Goal: Task Accomplishment & Management: Understand process/instructions

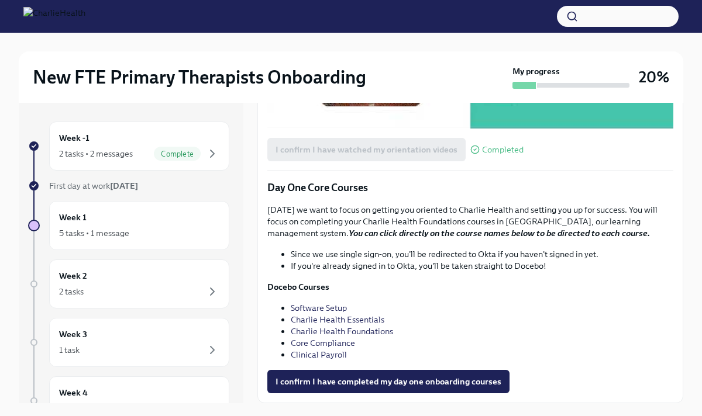
scroll to position [1384, 0]
click at [365, 379] on span "I confirm I have completed my day one onboarding courses" at bounding box center [388, 382] width 226 height 12
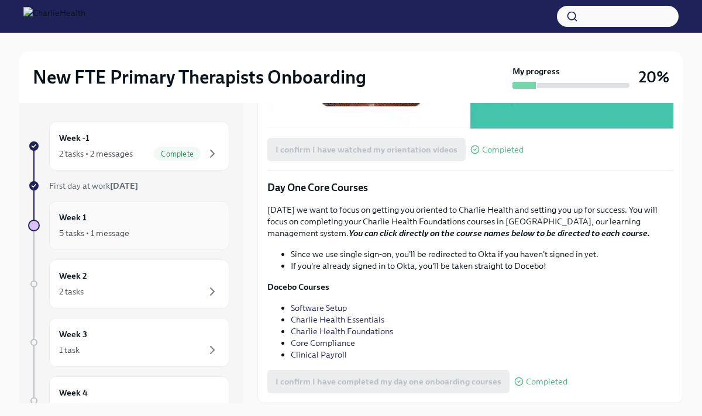
click at [149, 224] on div "Week 1 5 tasks • 1 message" at bounding box center [139, 225] width 160 height 29
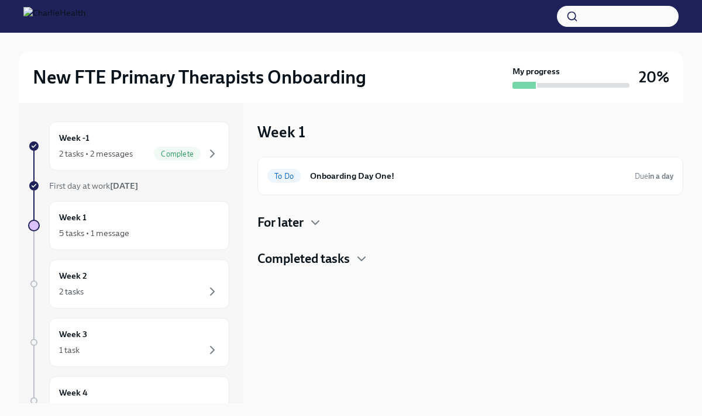
click at [317, 259] on h4 "Completed tasks" at bounding box center [303, 259] width 92 height 18
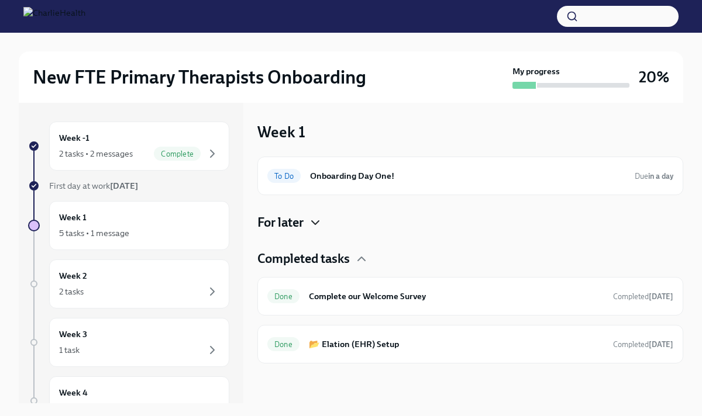
click at [317, 226] on icon "button" at bounding box center [315, 223] width 14 height 14
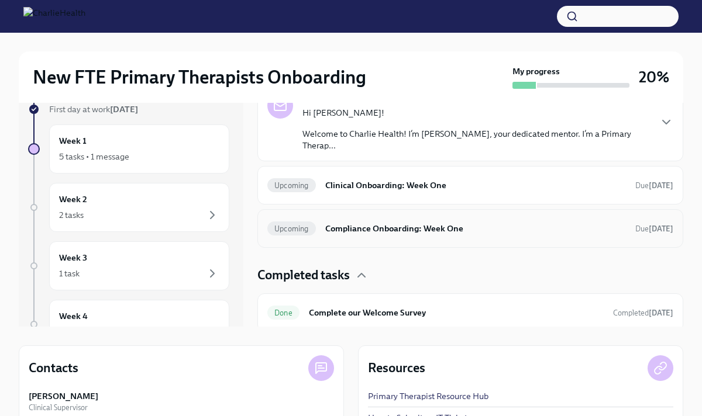
scroll to position [80, 0]
click at [356, 229] on h6 "Compliance Onboarding: Week One" at bounding box center [475, 229] width 300 height 13
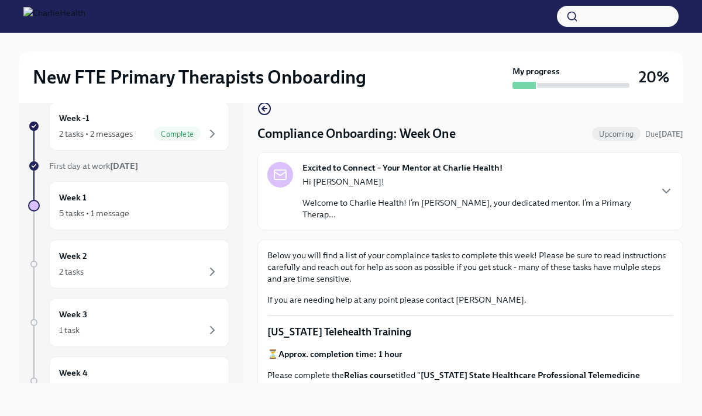
click at [328, 219] on p "Welcome to Charlie Health! I’m [PERSON_NAME], your dedicated mentor. I’m a Prim…" at bounding box center [475, 208] width 347 height 23
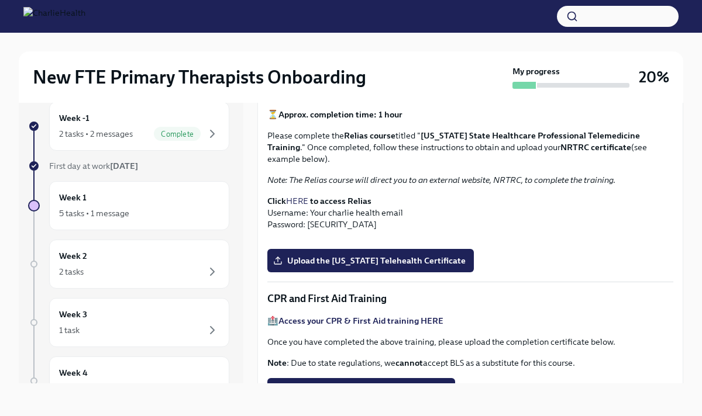
scroll to position [448, 0]
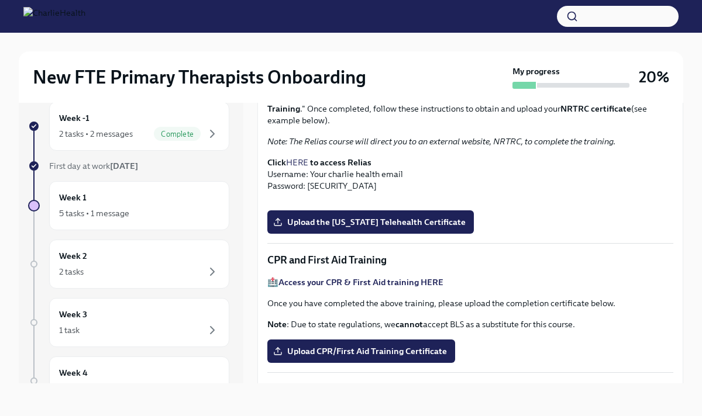
click at [308, 157] on link "HERE" at bounding box center [297, 162] width 22 height 11
